Goal: Information Seeking & Learning: Learn about a topic

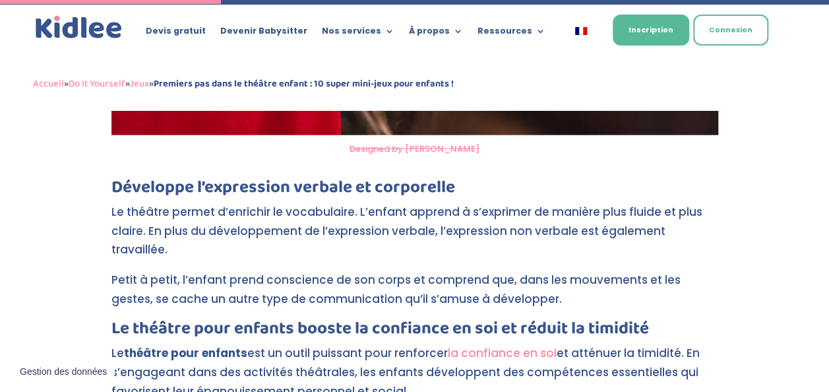
scroll to position [1553, 0]
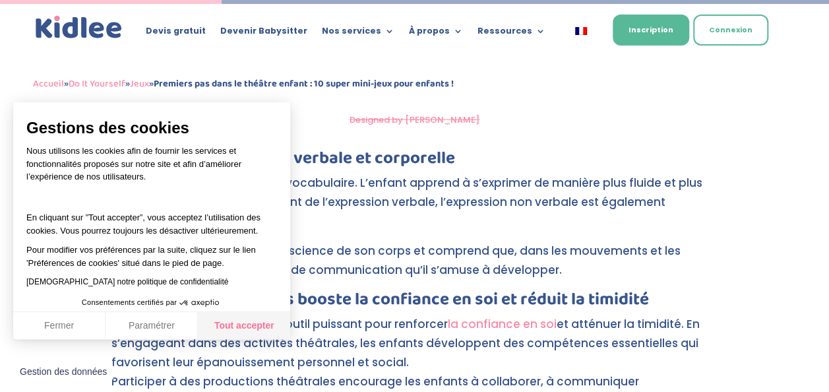
click at [219, 326] on button "Tout accepter" at bounding box center [244, 326] width 92 height 28
checkbox input "true"
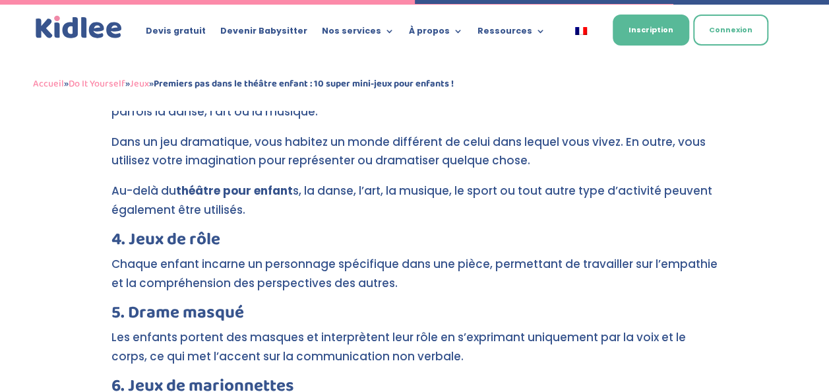
scroll to position [2905, 0]
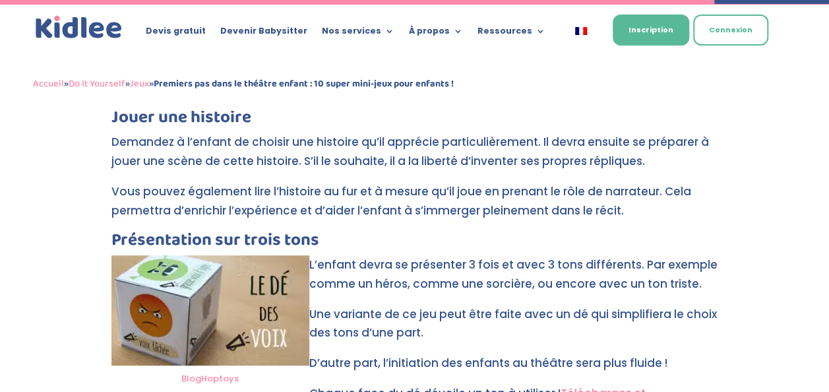
scroll to position [5001, 0]
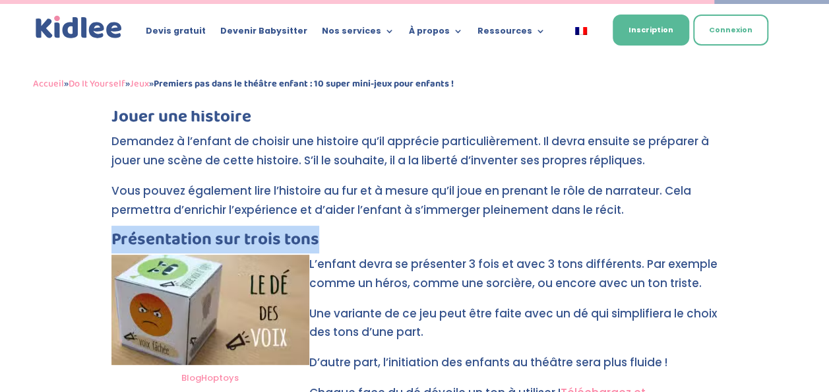
drag, startPoint x: 112, startPoint y: 163, endPoint x: 368, endPoint y: 163, distance: 255.7
click at [368, 231] on h3 "Présentation sur trois tons" at bounding box center [414, 243] width 606 height 24
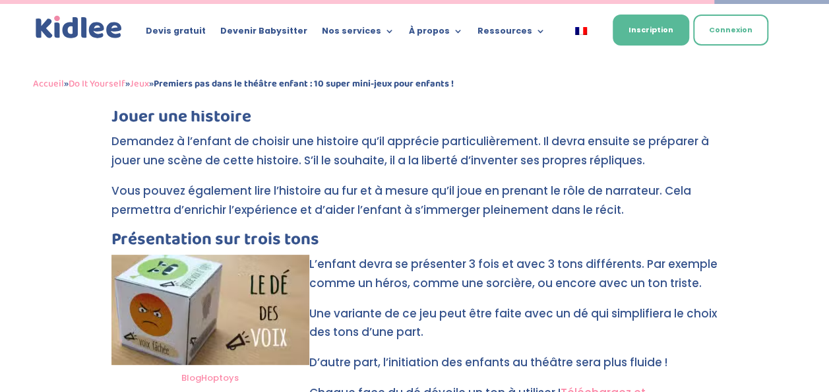
click at [310, 254] on p "L’enfant devra se présenter 3 fois et avec 3 tons différents. Par exemple comme…" at bounding box center [414, 278] width 606 height 49
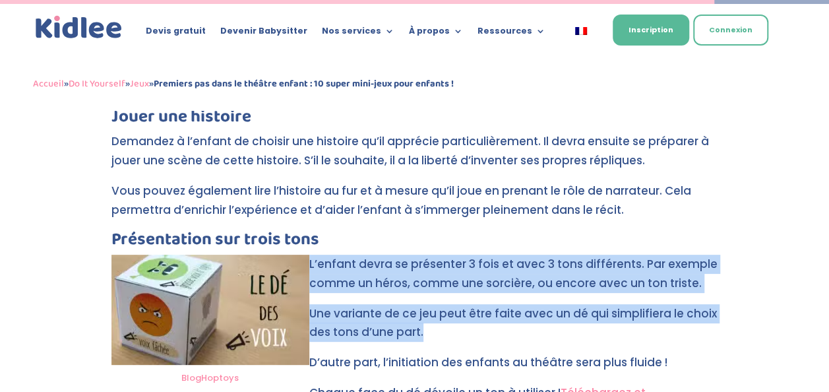
drag, startPoint x: 310, startPoint y: 192, endPoint x: 444, endPoint y: 262, distance: 150.4
drag, startPoint x: 444, startPoint y: 262, endPoint x: 359, endPoint y: 191, distance: 110.9
copy div "L’enfant devra se présenter 3 fois et avec 3 tons différents. Par exemple comme…"
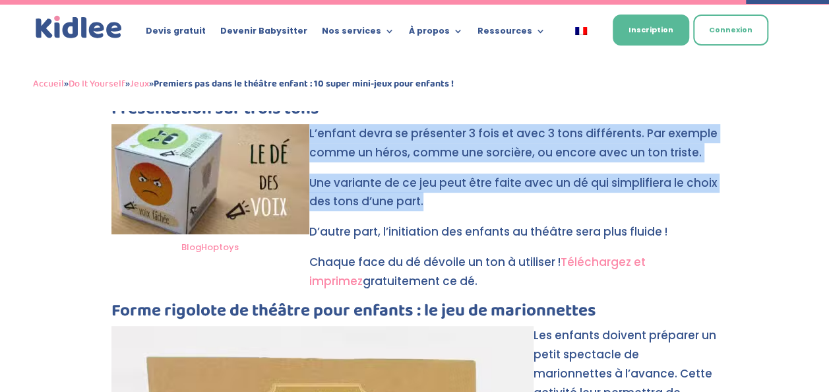
scroll to position [5236, 0]
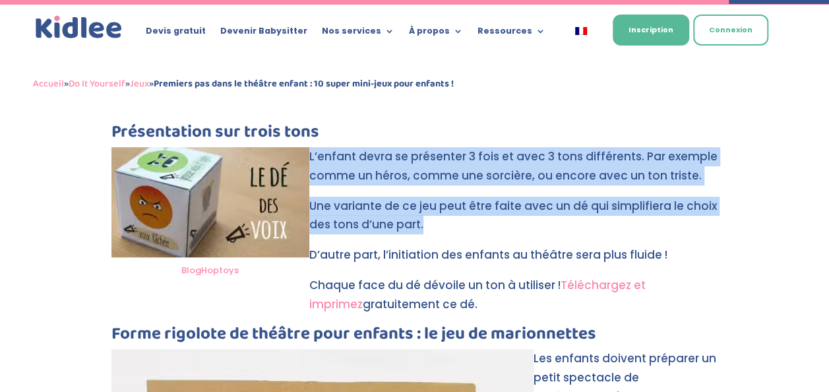
scroll to position [5104, 0]
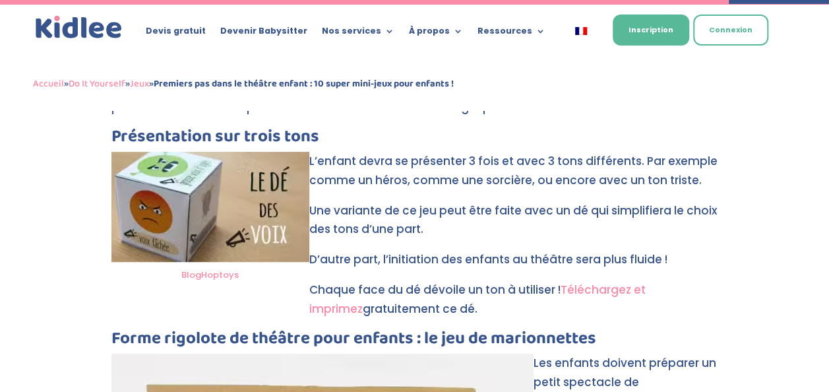
click at [626, 280] on p "Chaque face du dé dévoile un ton à utiliser ! Téléchargez et imprimez gratuitem…" at bounding box center [414, 304] width 606 height 49
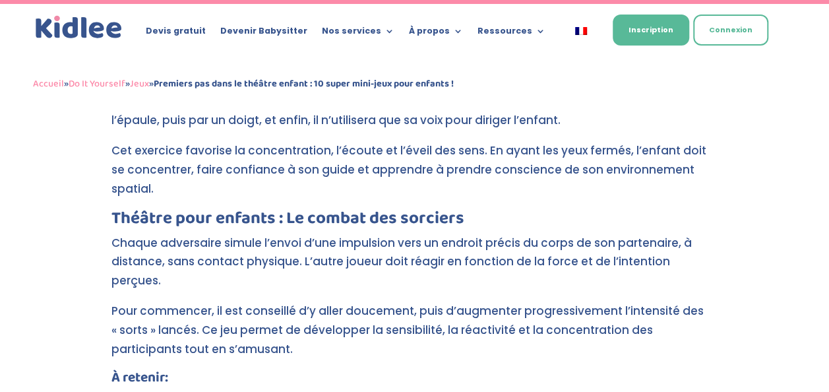
scroll to position [5843, 0]
